Goal: Information Seeking & Learning: Find specific fact

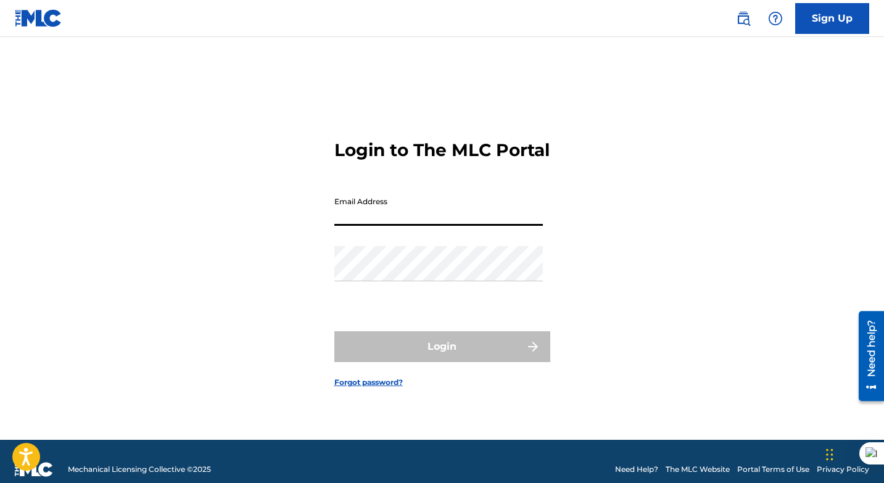
click at [390, 210] on input "Email Address" at bounding box center [438, 208] width 208 height 35
type input "[EMAIL_ADDRESS][DOMAIN_NAME]"
click at [454, 224] on input "[EMAIL_ADDRESS][DOMAIN_NAME]" at bounding box center [438, 208] width 208 height 35
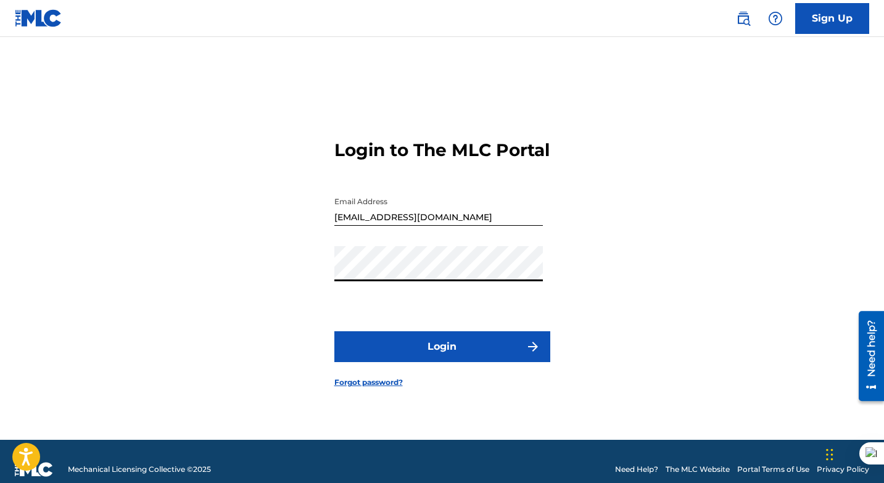
click at [462, 362] on button "Login" at bounding box center [442, 346] width 216 height 31
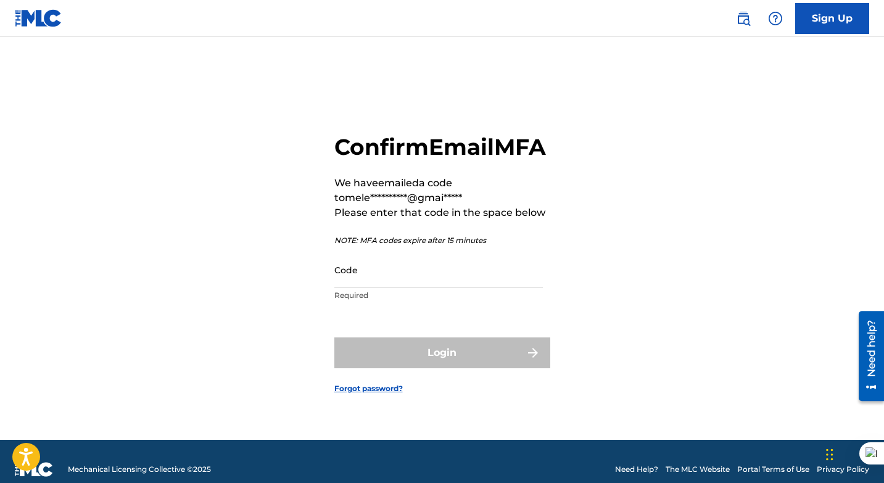
click at [409, 287] on input "Code" at bounding box center [438, 269] width 208 height 35
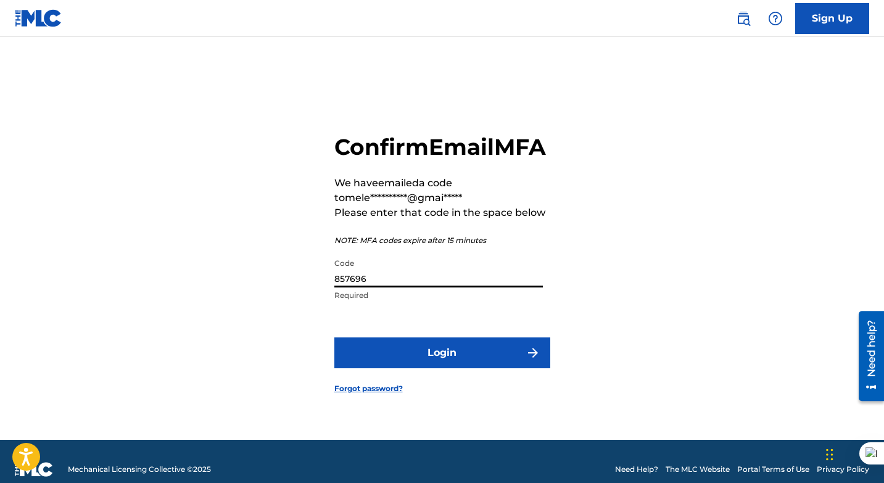
type input "857696"
click at [334, 337] on button "Login" at bounding box center [442, 352] width 216 height 31
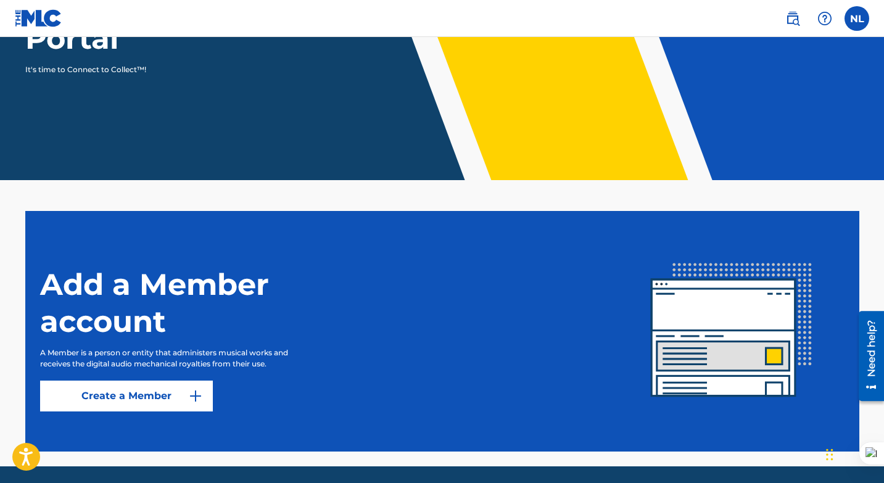
scroll to position [224, 0]
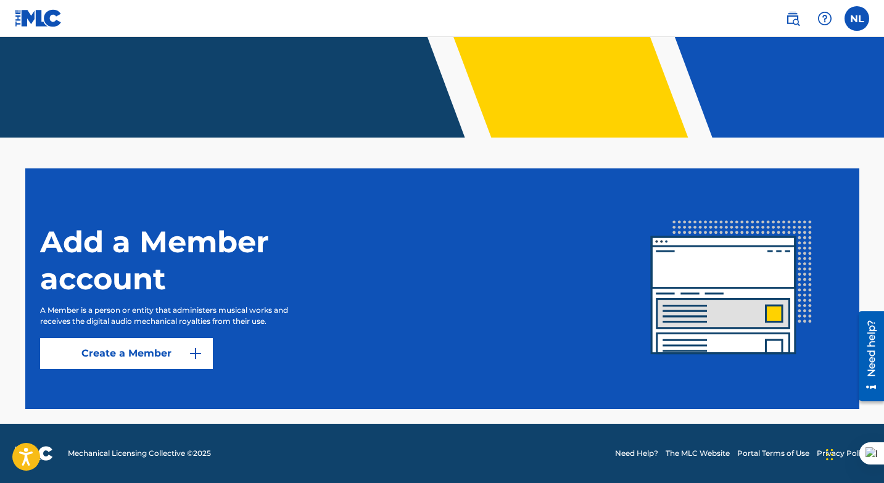
click at [850, 18] on label at bounding box center [856, 18] width 25 height 25
click at [857, 19] on input "NL [PERSON_NAME] [PERSON_NAME][EMAIL_ADDRESS][DOMAIN_NAME] Notification Prefere…" at bounding box center [857, 19] width 0 height 0
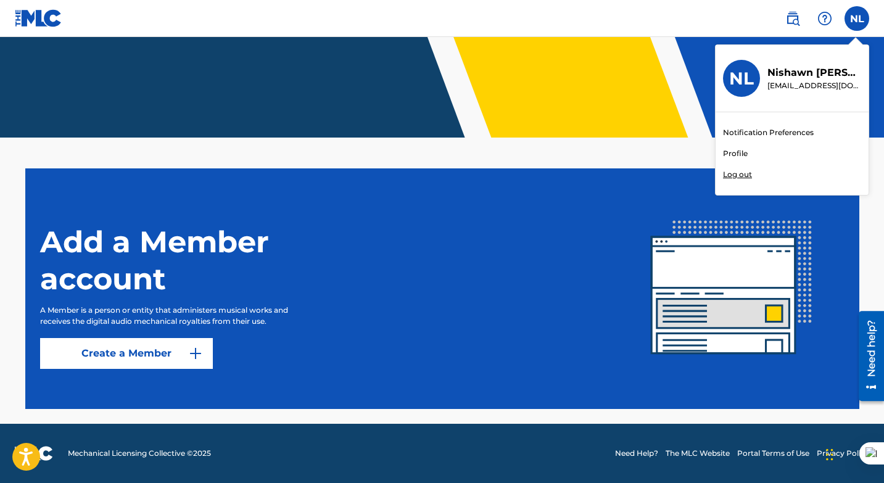
click at [749, 149] on div "Notification Preferences Profile Log out" at bounding box center [791, 153] width 153 height 83
click at [857, 19] on input "NL [PERSON_NAME] [PERSON_NAME][EMAIL_ADDRESS][DOMAIN_NAME] Notification Prefere…" at bounding box center [857, 19] width 0 height 0
click at [738, 152] on link "Profile" at bounding box center [735, 153] width 25 height 11
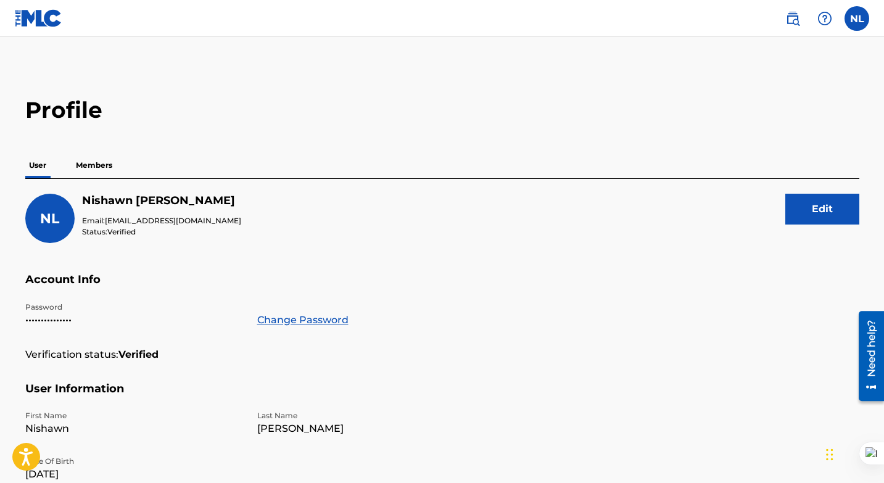
click at [86, 165] on p "Members" at bounding box center [94, 165] width 44 height 26
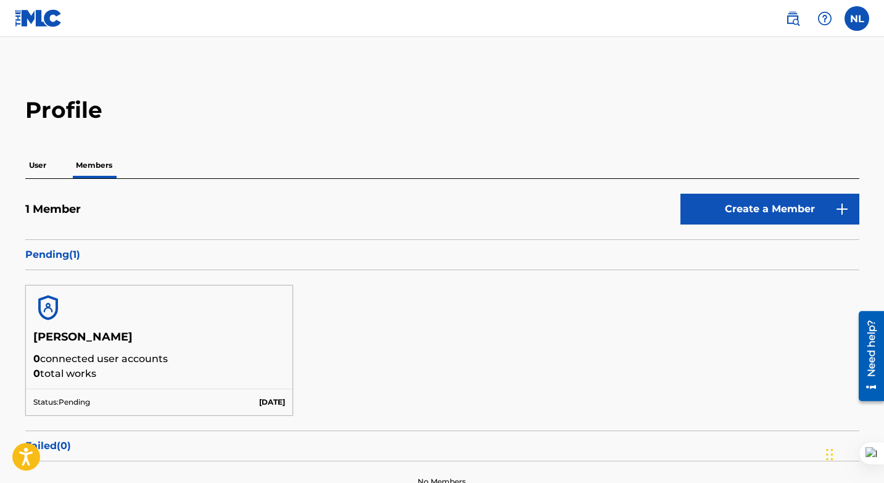
click at [38, 20] on img at bounding box center [38, 18] width 47 height 18
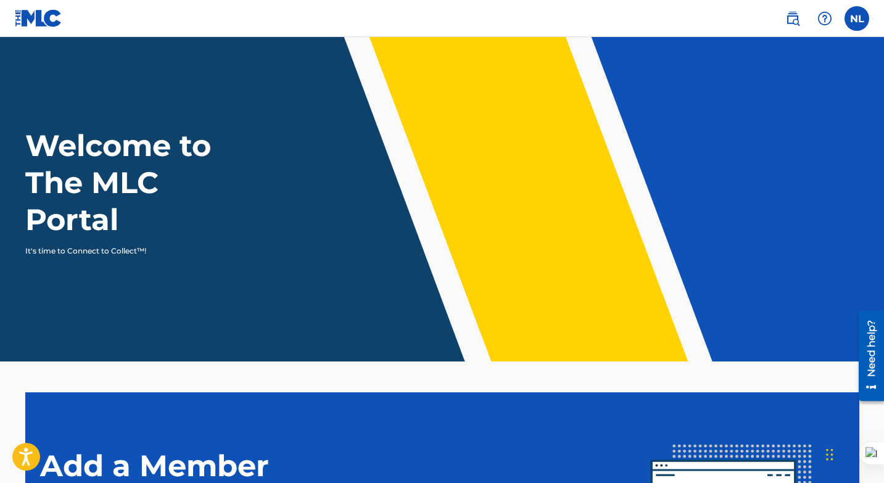
click at [789, 15] on img at bounding box center [792, 18] width 15 height 15
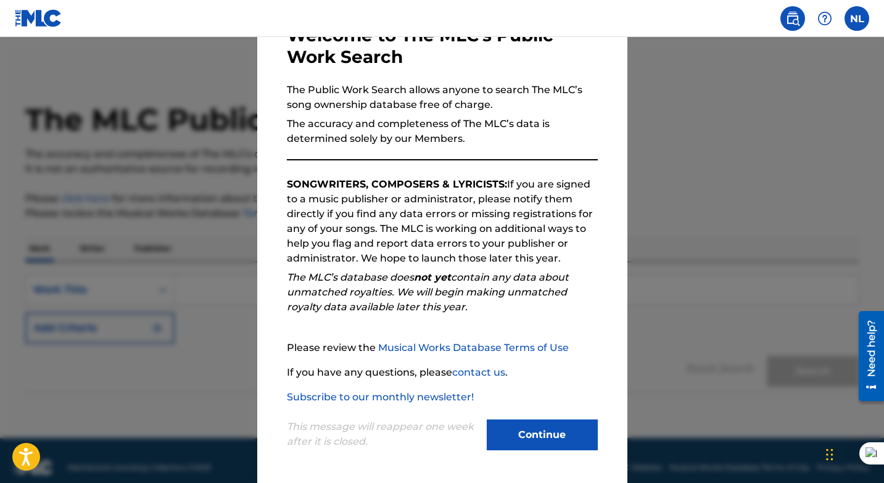
scroll to position [14, 0]
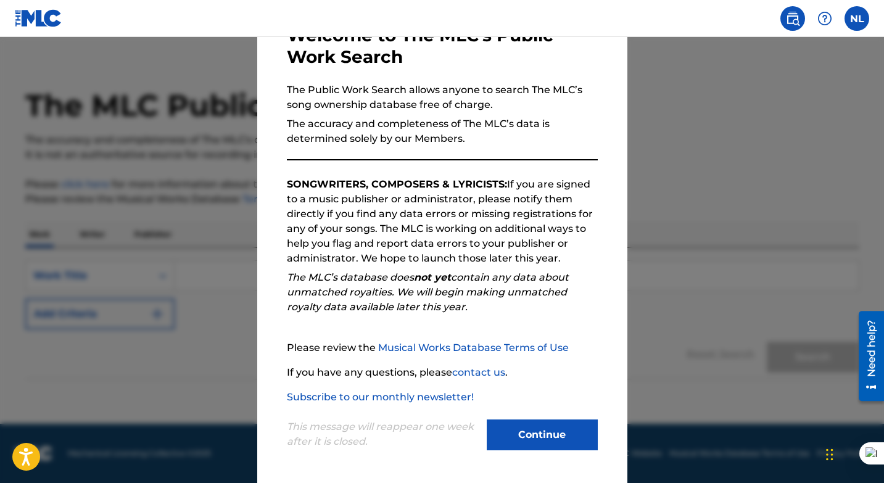
click at [520, 436] on button "Continue" at bounding box center [542, 434] width 111 height 31
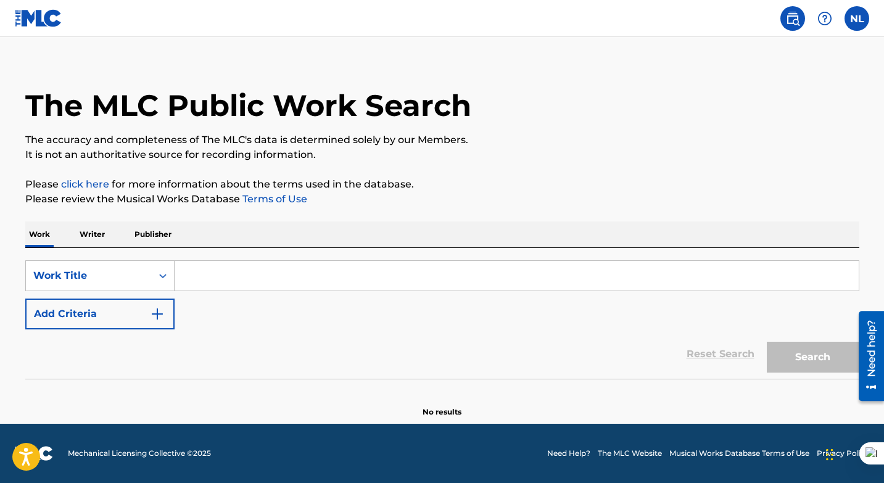
click at [207, 276] on input "Search Form" at bounding box center [517, 276] width 684 height 30
type input "f"
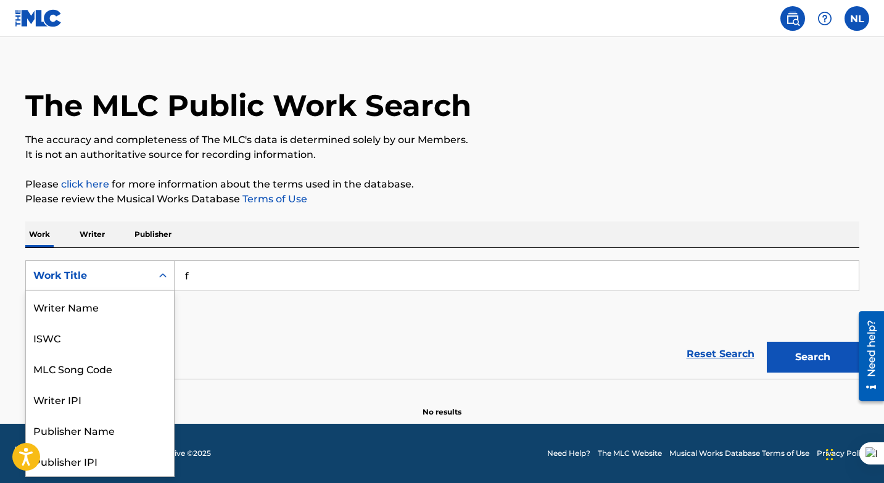
click at [161, 270] on icon "Search Form" at bounding box center [163, 275] width 12 height 12
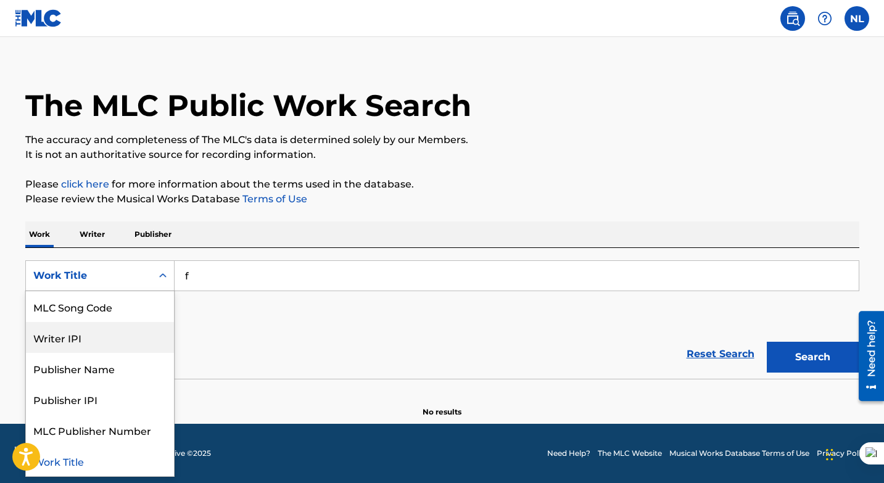
click at [224, 280] on input "f" at bounding box center [517, 276] width 684 height 30
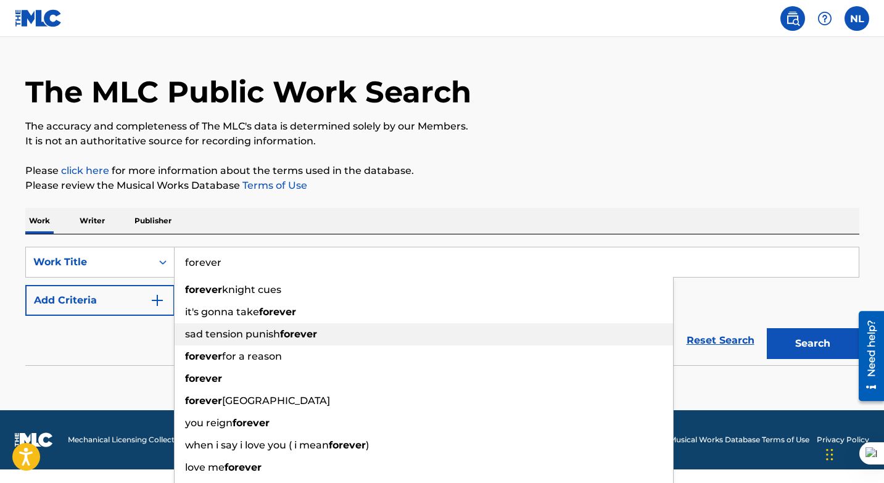
scroll to position [28, 0]
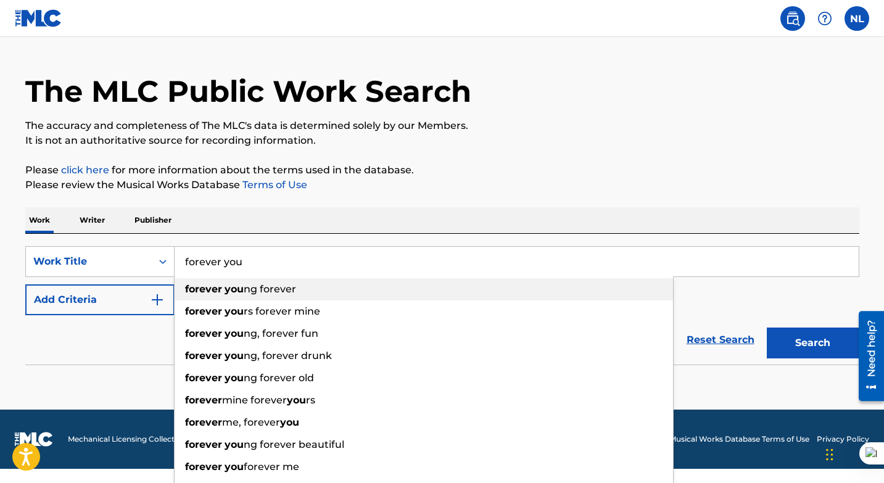
click at [247, 286] on span "ng forever" at bounding box center [270, 289] width 52 height 12
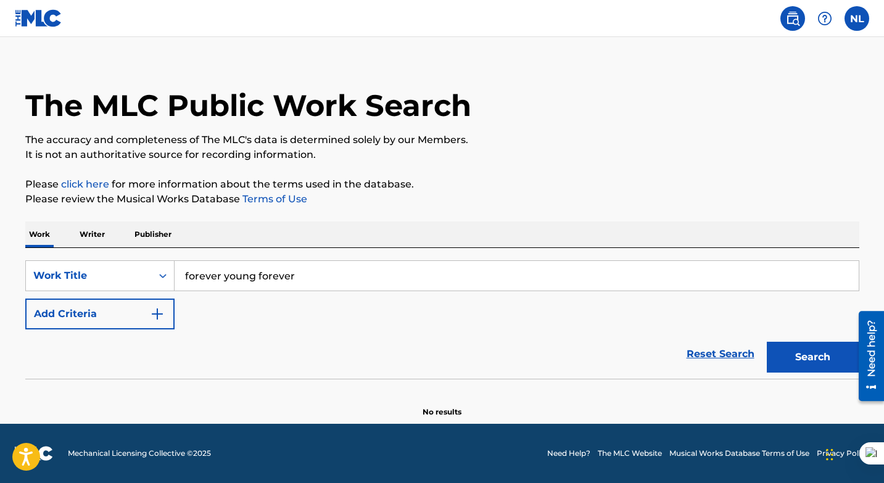
click at [815, 351] on button "Search" at bounding box center [813, 357] width 93 height 31
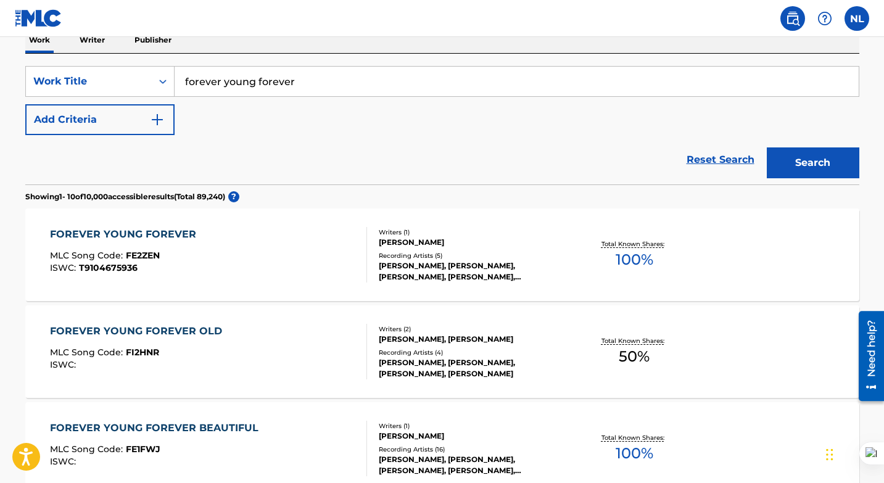
scroll to position [205, 0]
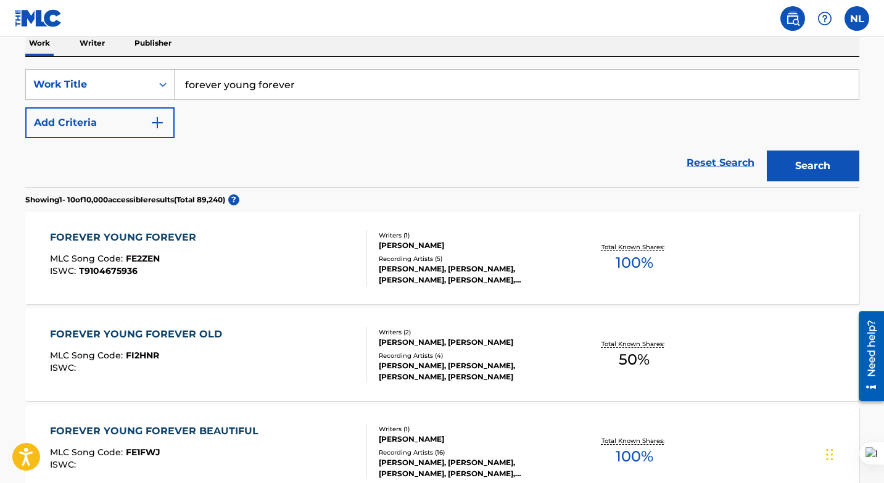
click at [302, 91] on input "forever young forever" at bounding box center [517, 85] width 684 height 30
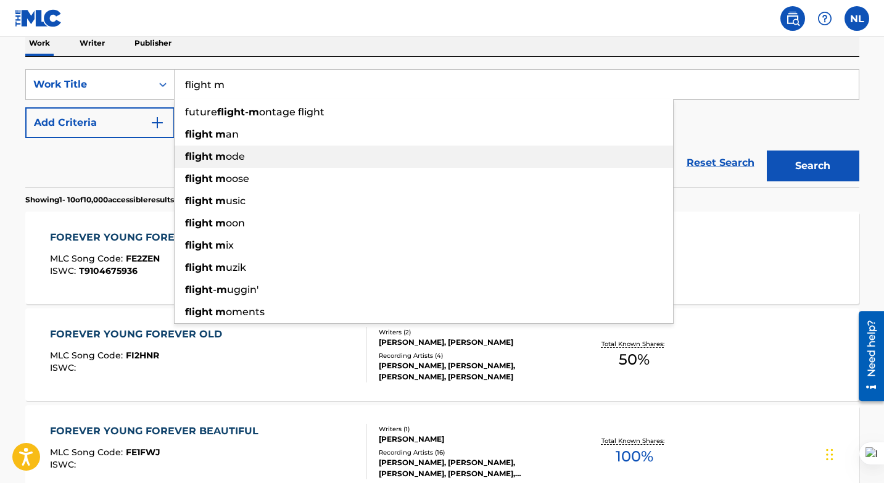
click at [210, 154] on strong "flight" at bounding box center [199, 156] width 28 height 12
type input "flight mode"
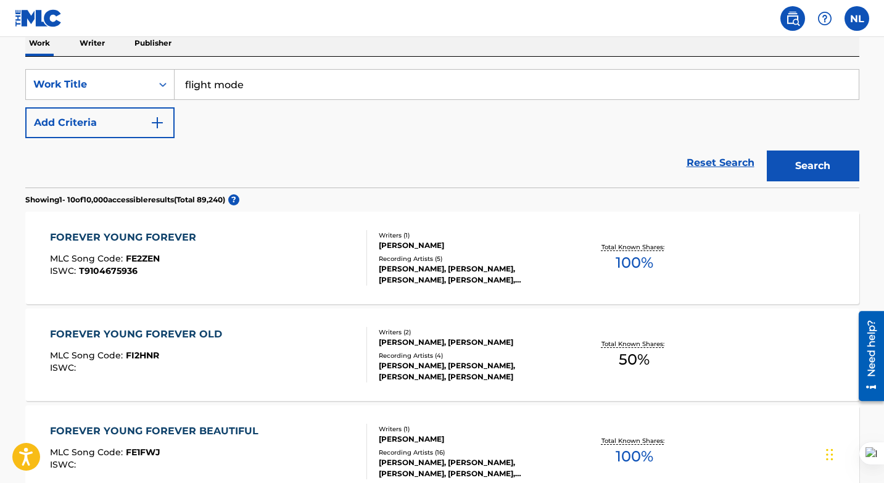
click at [805, 170] on button "Search" at bounding box center [813, 165] width 93 height 31
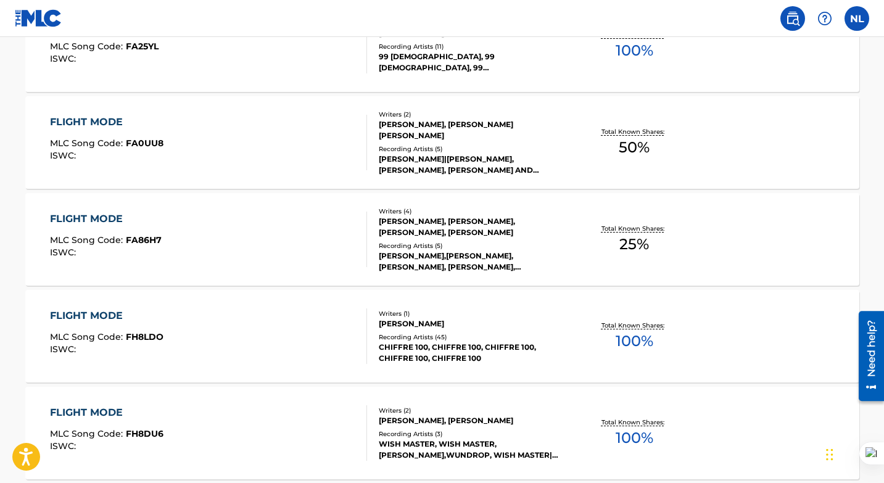
scroll to position [0, 0]
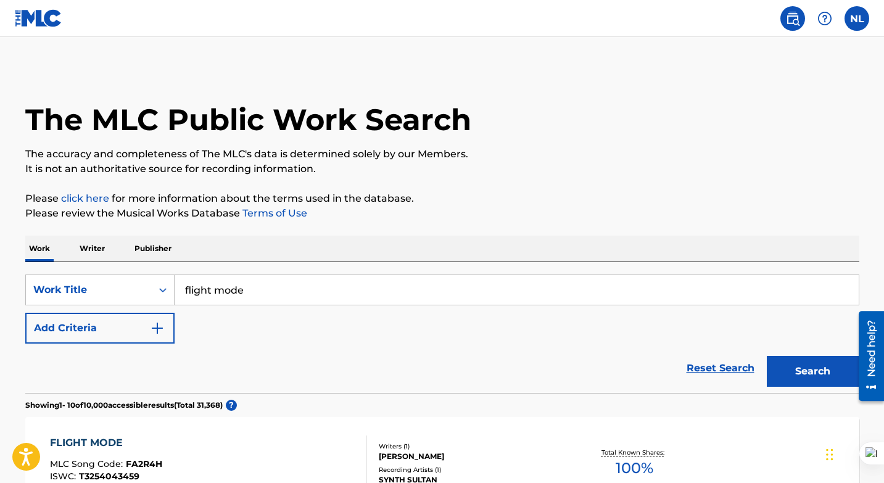
click at [96, 249] on p "Writer" at bounding box center [92, 249] width 33 height 26
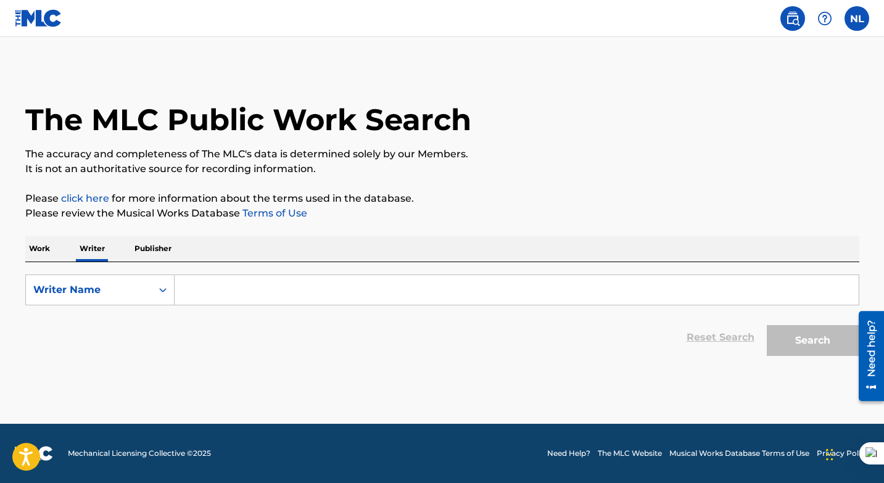
click at [204, 293] on input "Search Form" at bounding box center [517, 290] width 684 height 30
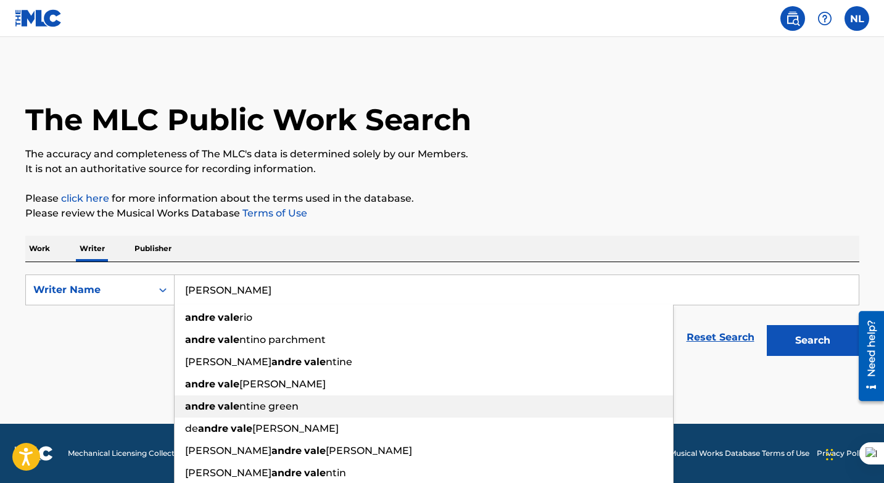
click at [210, 407] on strong "andre" at bounding box center [200, 406] width 30 height 12
type input "[PERSON_NAME] [PERSON_NAME]"
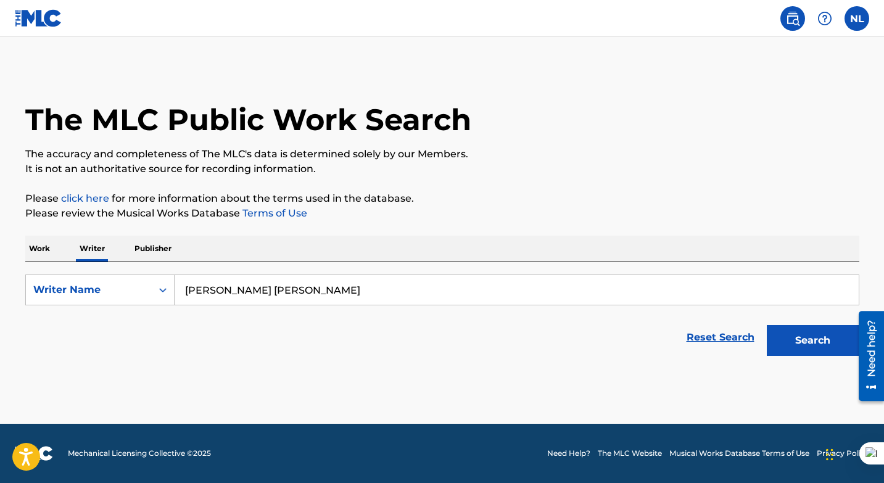
click at [786, 339] on button "Search" at bounding box center [813, 340] width 93 height 31
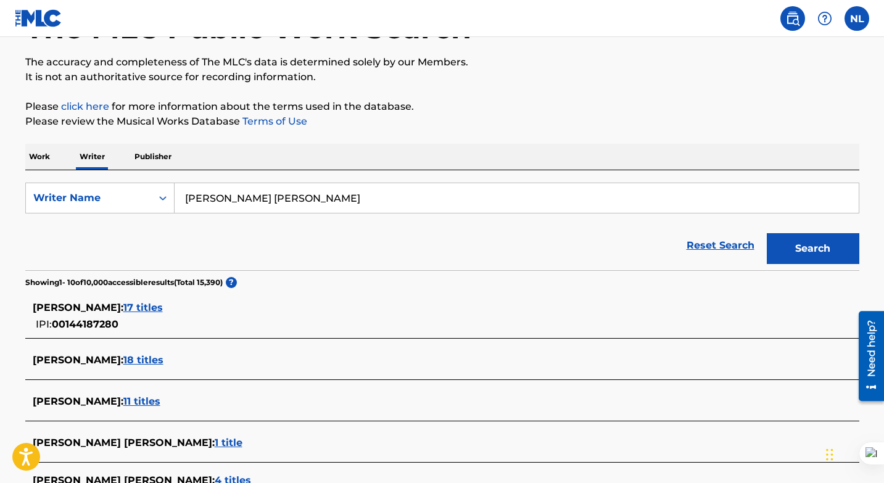
scroll to position [94, 0]
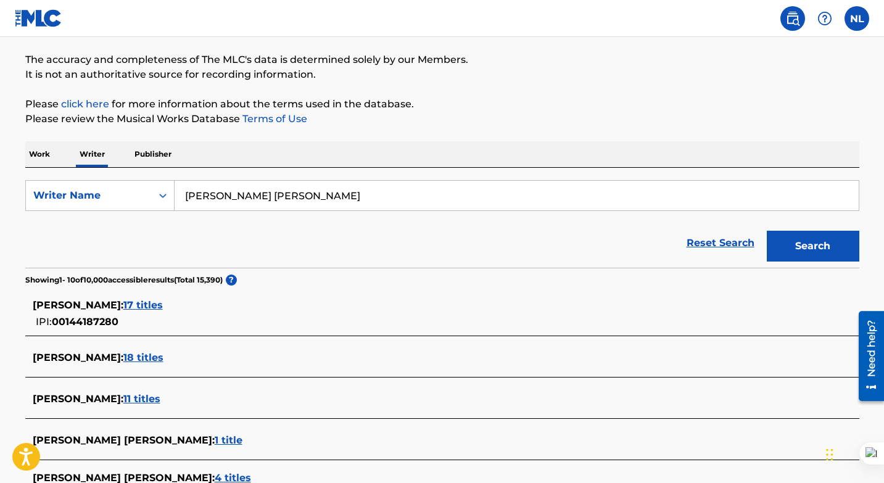
click at [163, 304] on span "17 titles" at bounding box center [142, 305] width 39 height 12
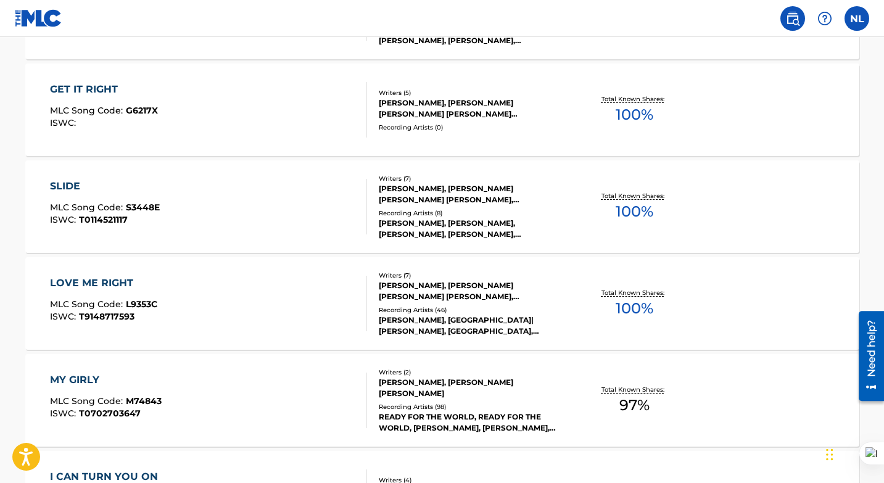
scroll to position [666, 0]
